Goal: Task Accomplishment & Management: Manage account settings

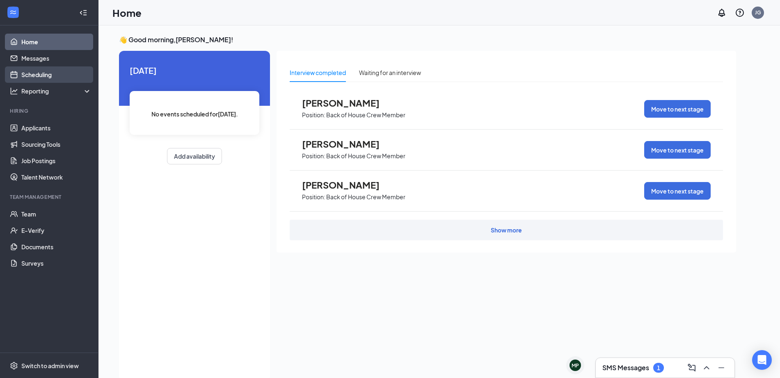
click at [59, 71] on link "Scheduling" at bounding box center [56, 74] width 70 height 16
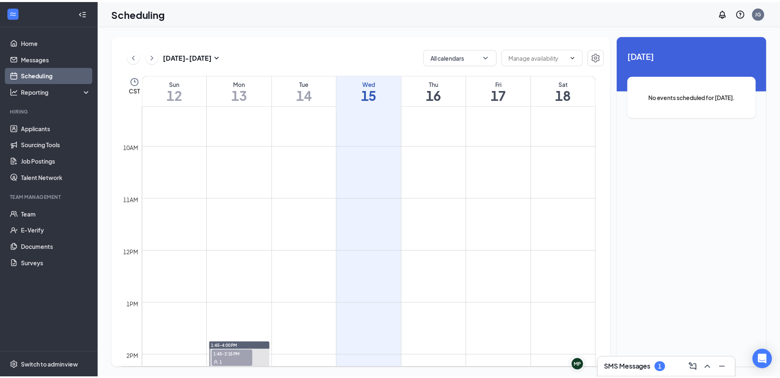
scroll to position [280, 0]
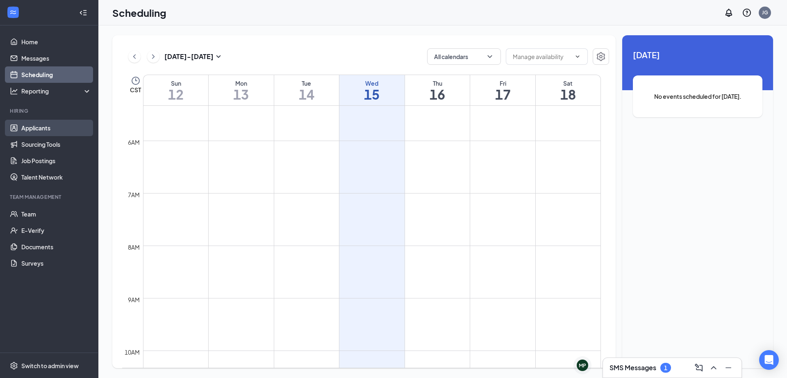
click at [46, 130] on link "Applicants" at bounding box center [56, 128] width 70 height 16
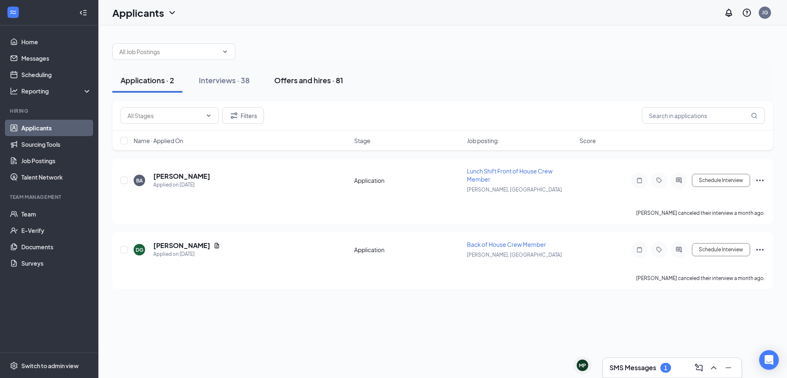
click at [283, 79] on div "Offers and hires · 81" at bounding box center [308, 80] width 69 height 10
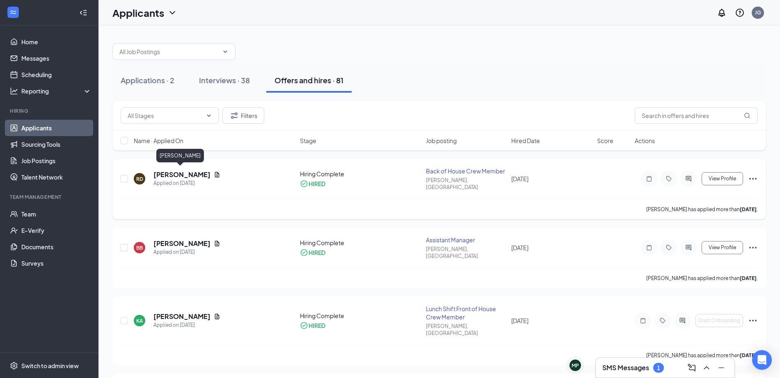
click at [170, 174] on h5 "Rickie Dickens" at bounding box center [181, 174] width 57 height 9
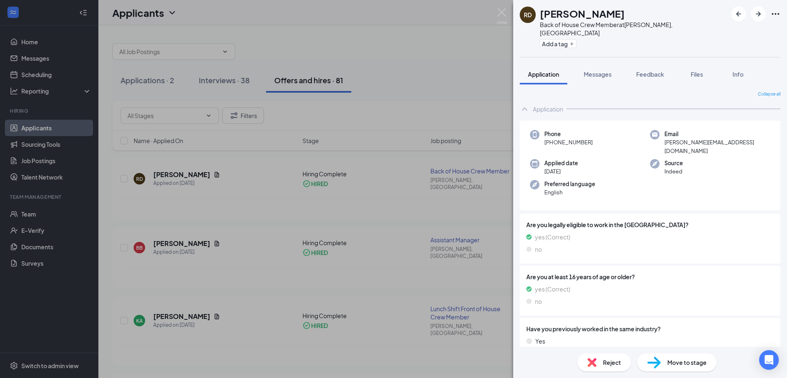
click at [379, 48] on div "RD Rickie Dickens Back of House Crew Member at McKinney, TX Add a tag Applicati…" at bounding box center [393, 189] width 787 height 378
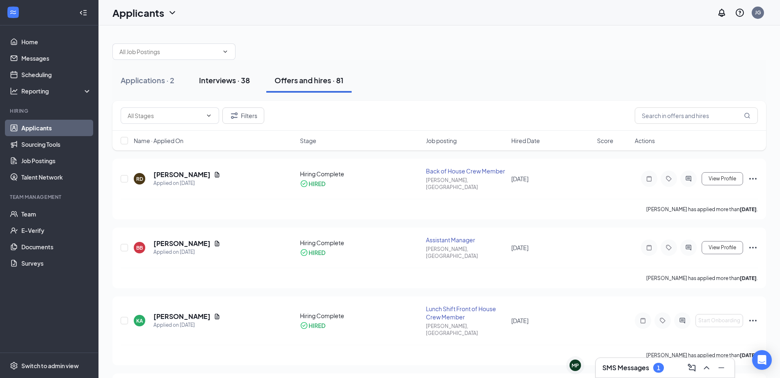
click at [237, 80] on div "Interviews · 38" at bounding box center [224, 80] width 51 height 10
